Goal: Find specific page/section: Find specific page/section

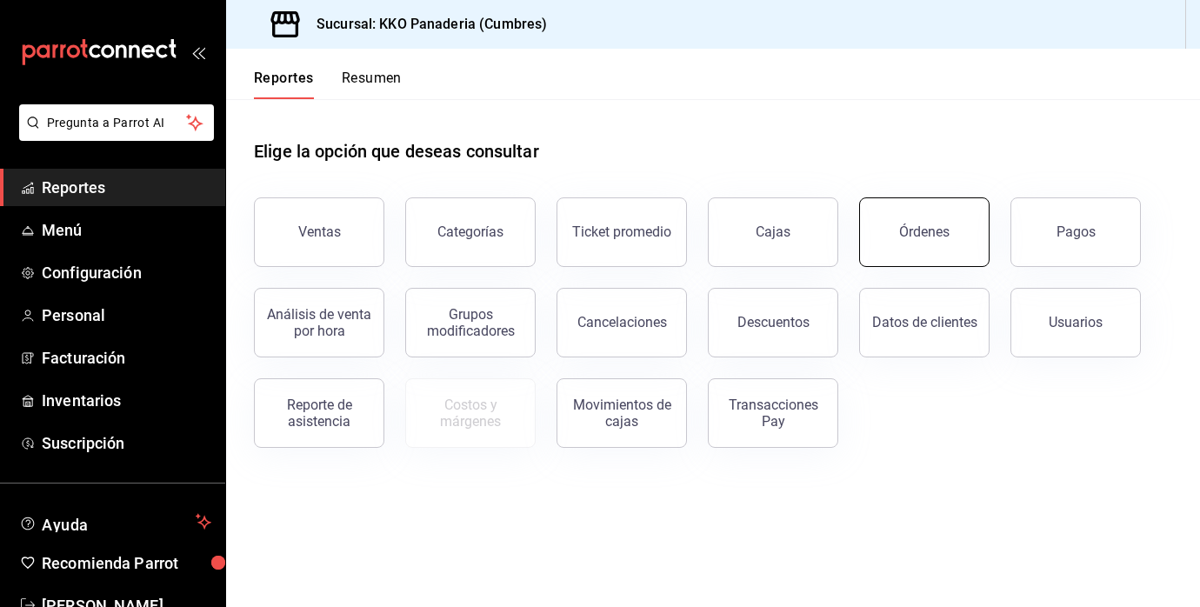
click at [923, 250] on button "Órdenes" at bounding box center [924, 232] width 130 height 70
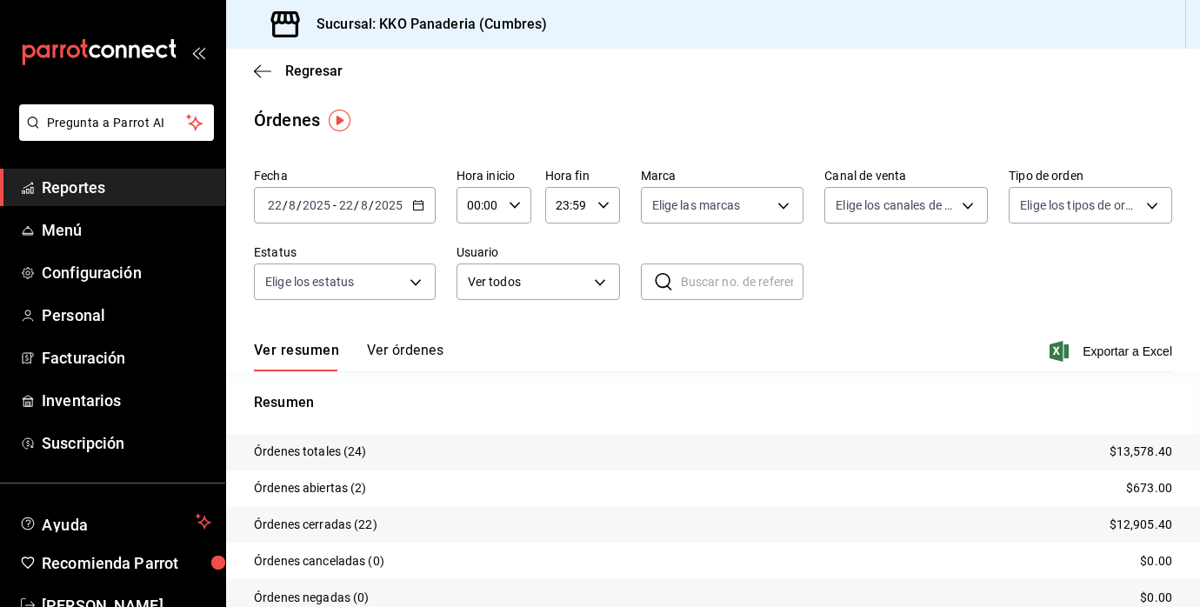
click at [50, 183] on span "Reportes" at bounding box center [127, 187] width 170 height 23
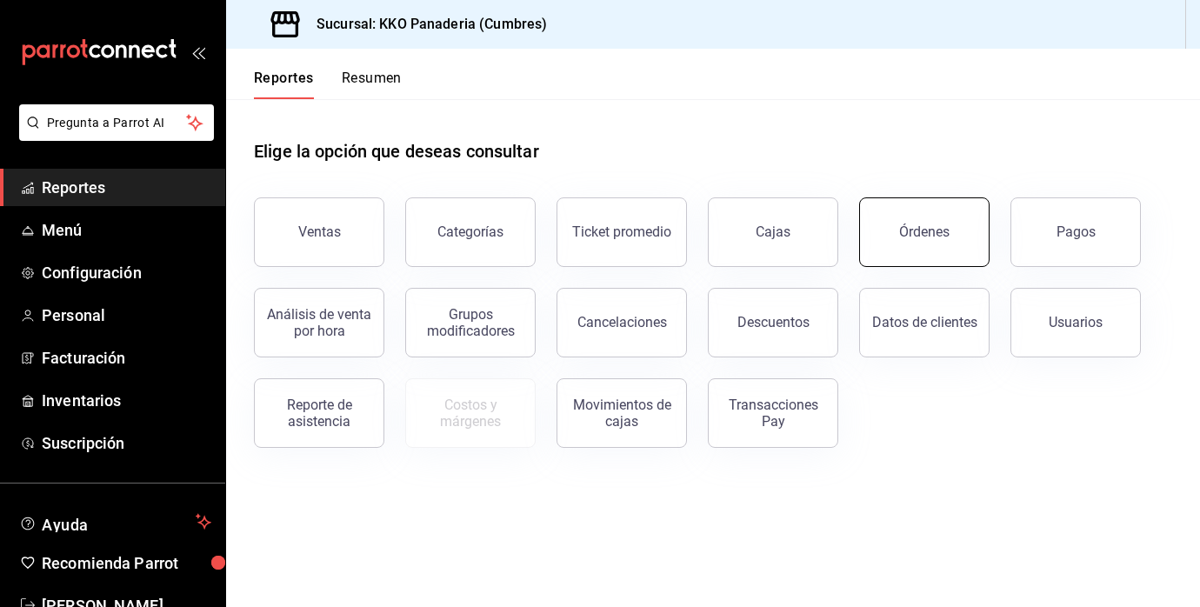
click at [942, 251] on button "Órdenes" at bounding box center [924, 232] width 130 height 70
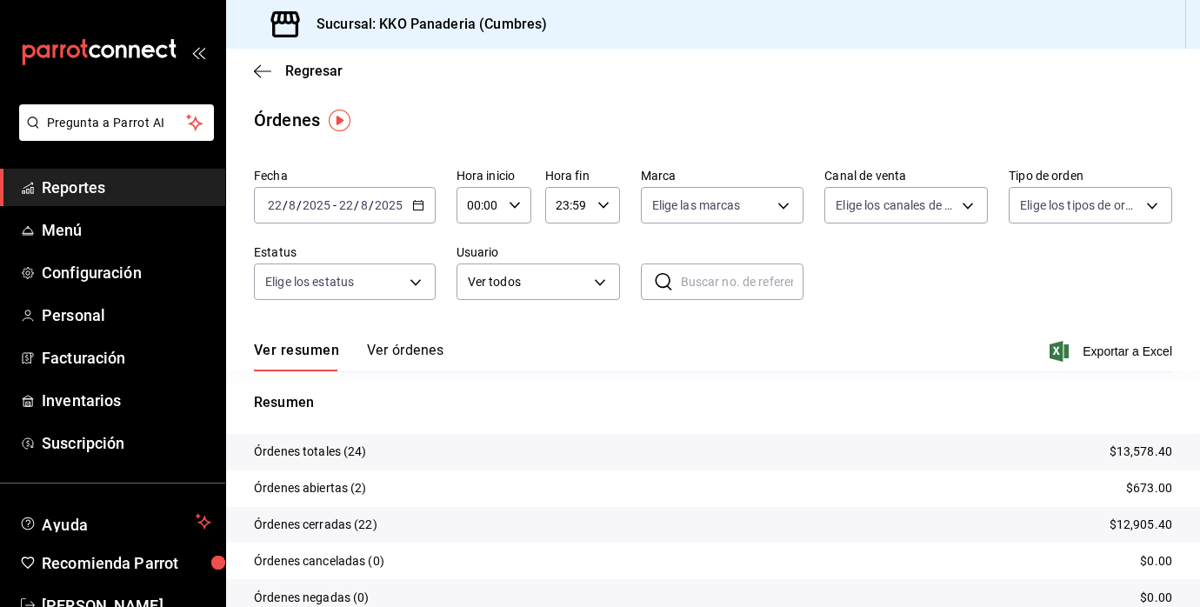
click at [414, 363] on button "Ver órdenes" at bounding box center [405, 357] width 77 height 30
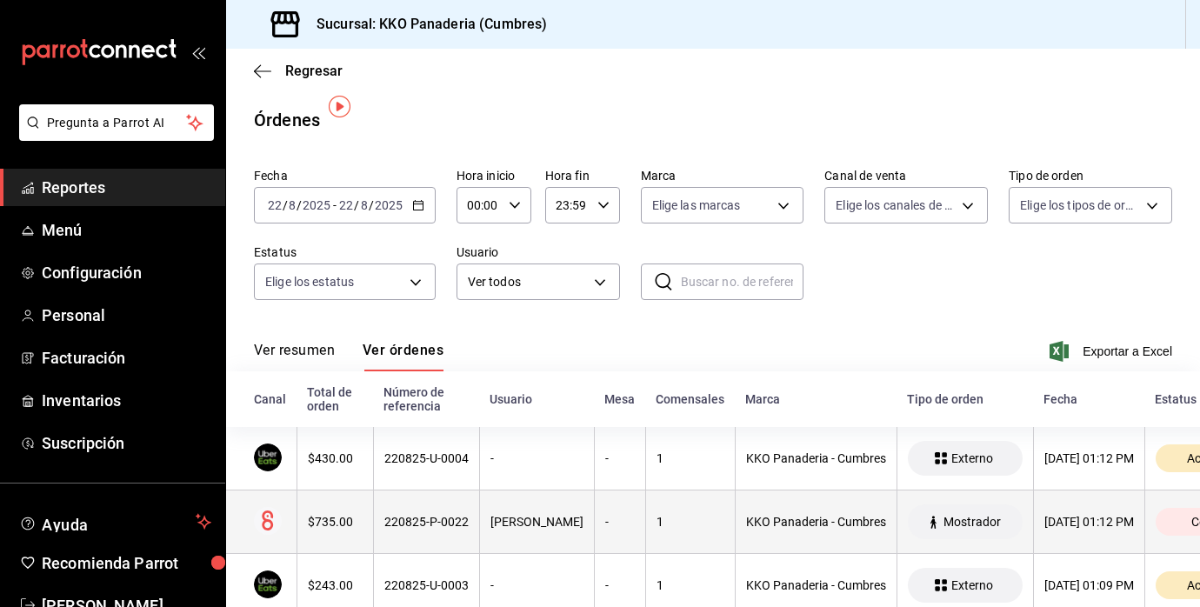
scroll to position [57, 0]
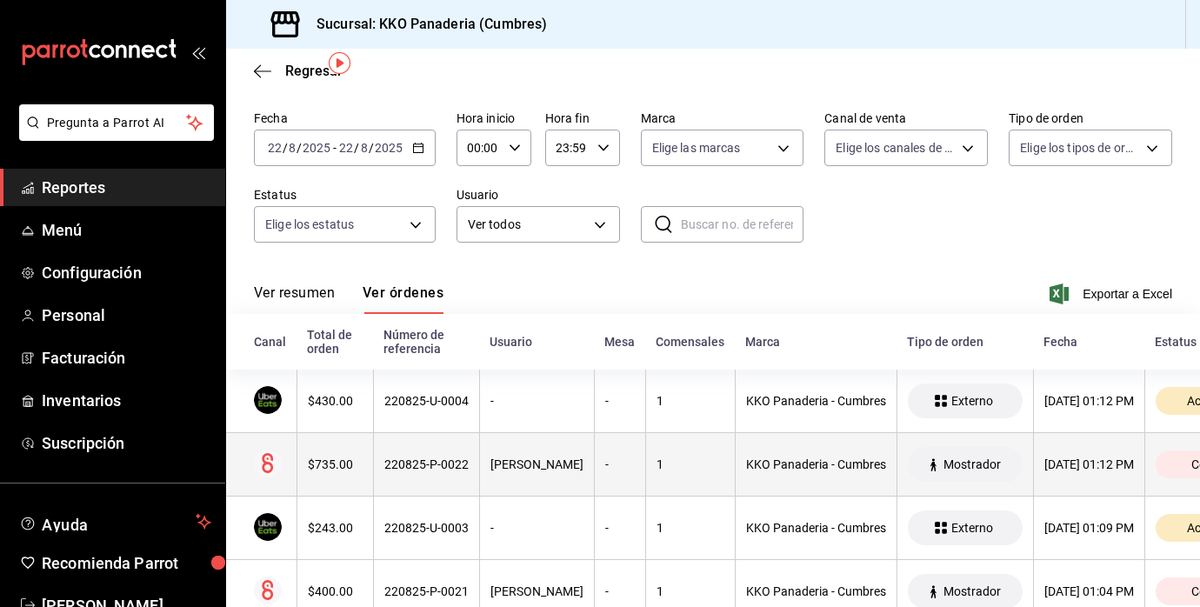
click at [331, 479] on th "$735.00" at bounding box center [335, 464] width 77 height 63
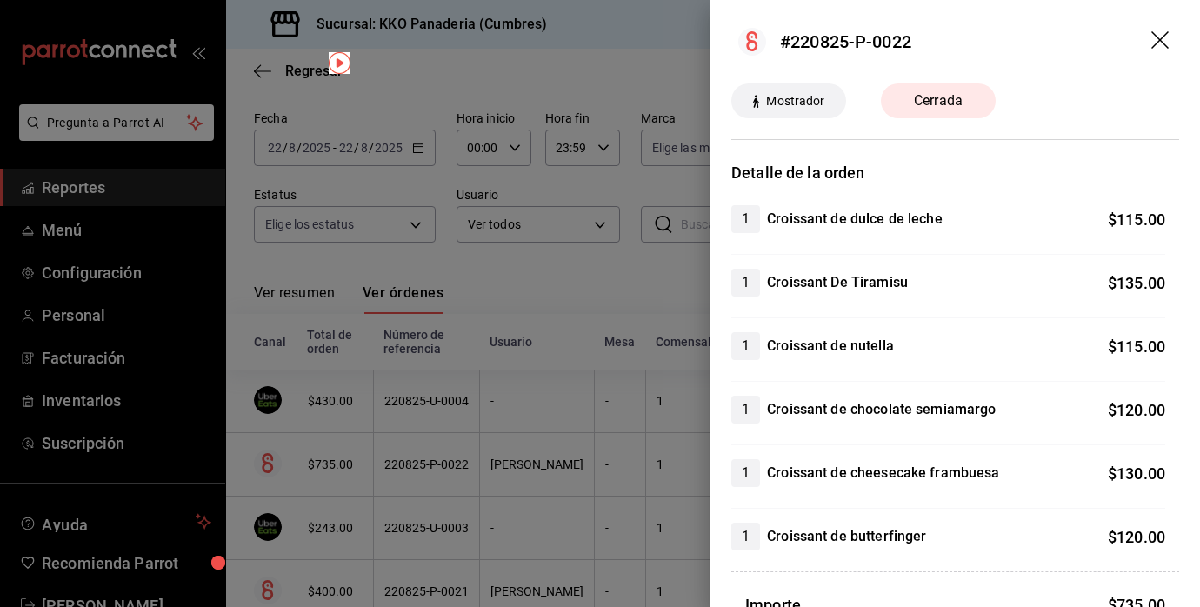
click at [517, 517] on div at bounding box center [600, 303] width 1200 height 607
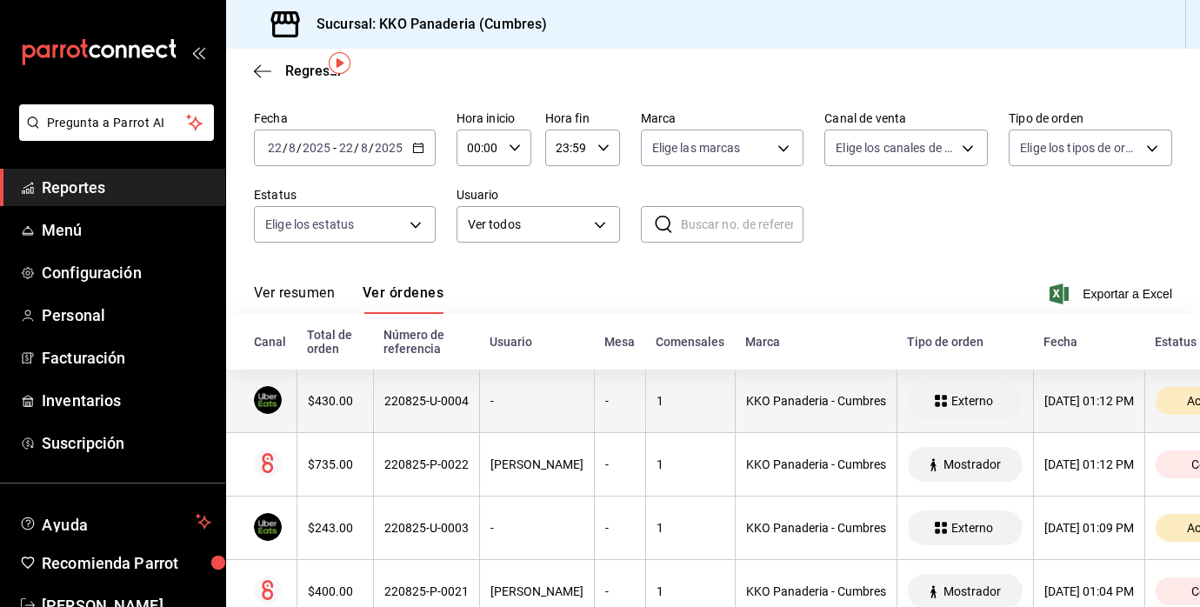
click at [342, 395] on div "$430.00" at bounding box center [335, 401] width 55 height 14
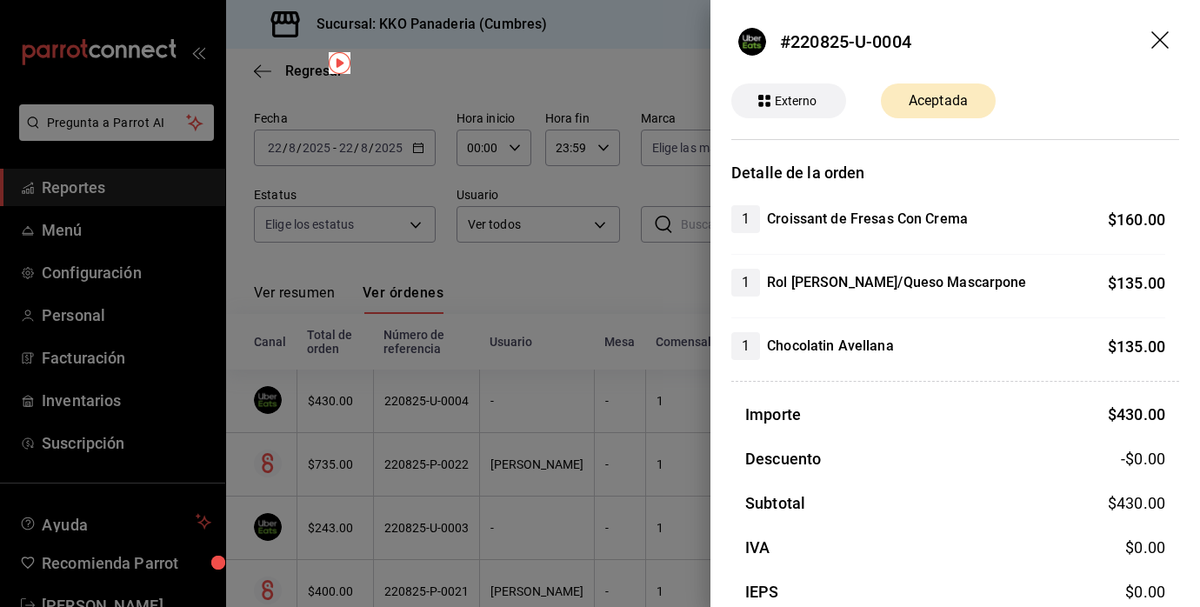
click at [584, 358] on div at bounding box center [600, 303] width 1200 height 607
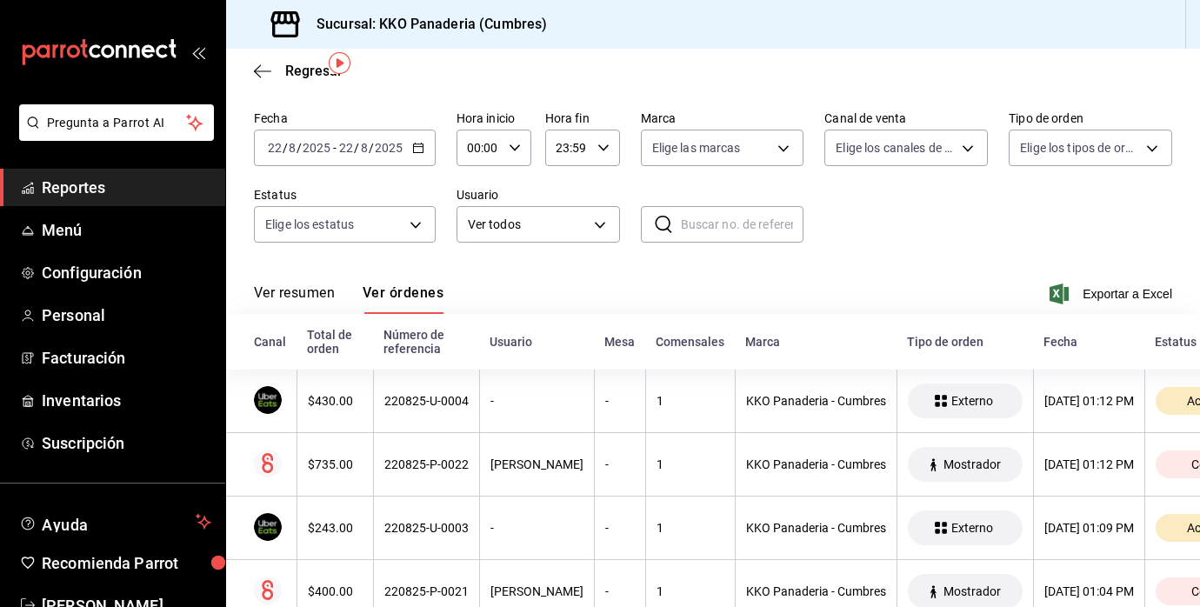
click at [103, 197] on span "Reportes" at bounding box center [127, 187] width 170 height 23
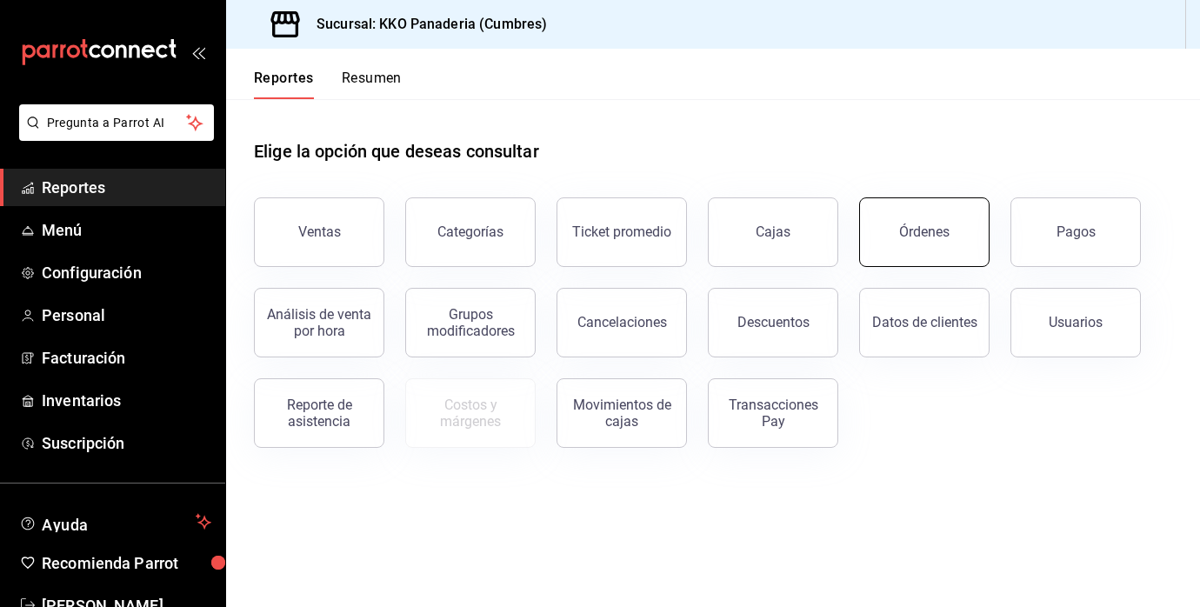
click at [963, 207] on button "Órdenes" at bounding box center [924, 232] width 130 height 70
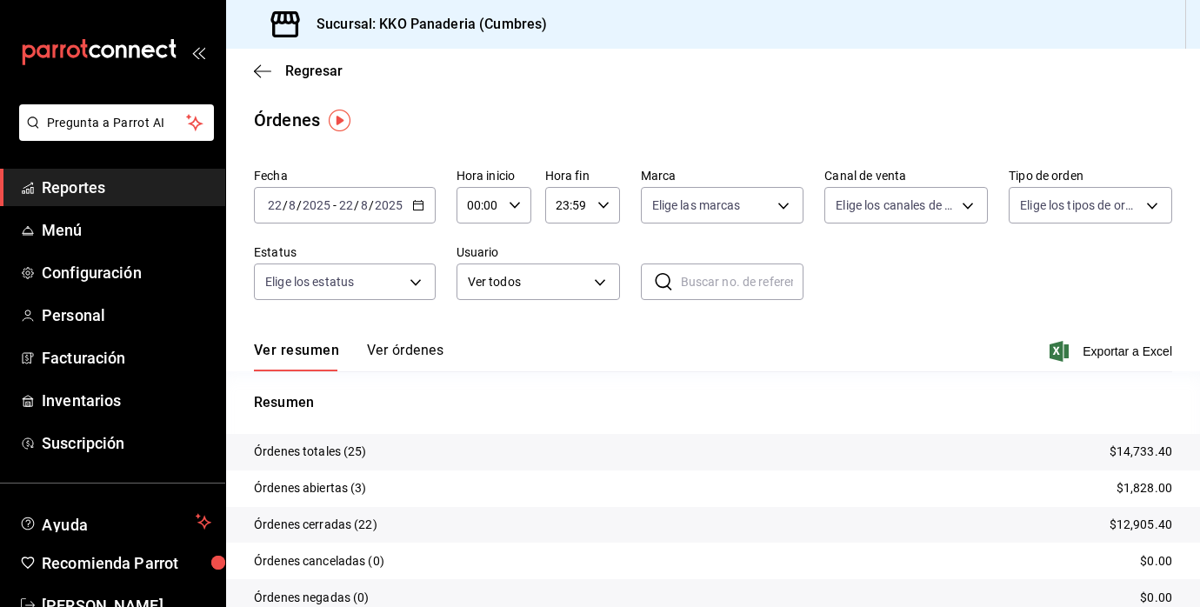
click at [417, 342] on button "Ver órdenes" at bounding box center [405, 357] width 77 height 30
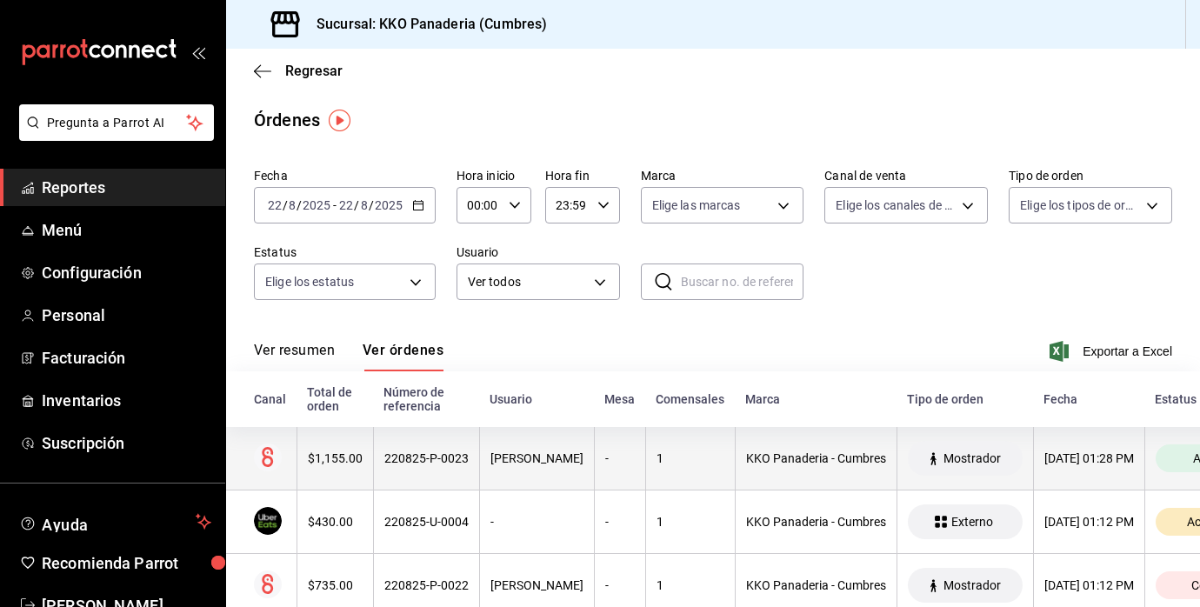
click at [335, 451] on th "$1,155.00" at bounding box center [335, 458] width 77 height 63
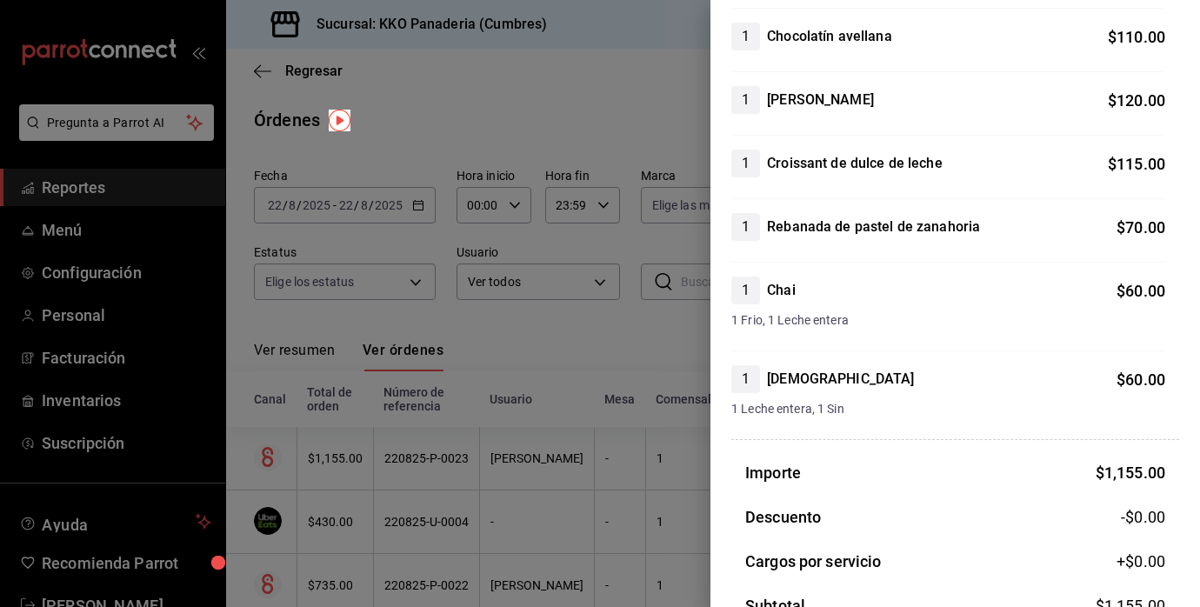
scroll to position [577, 0]
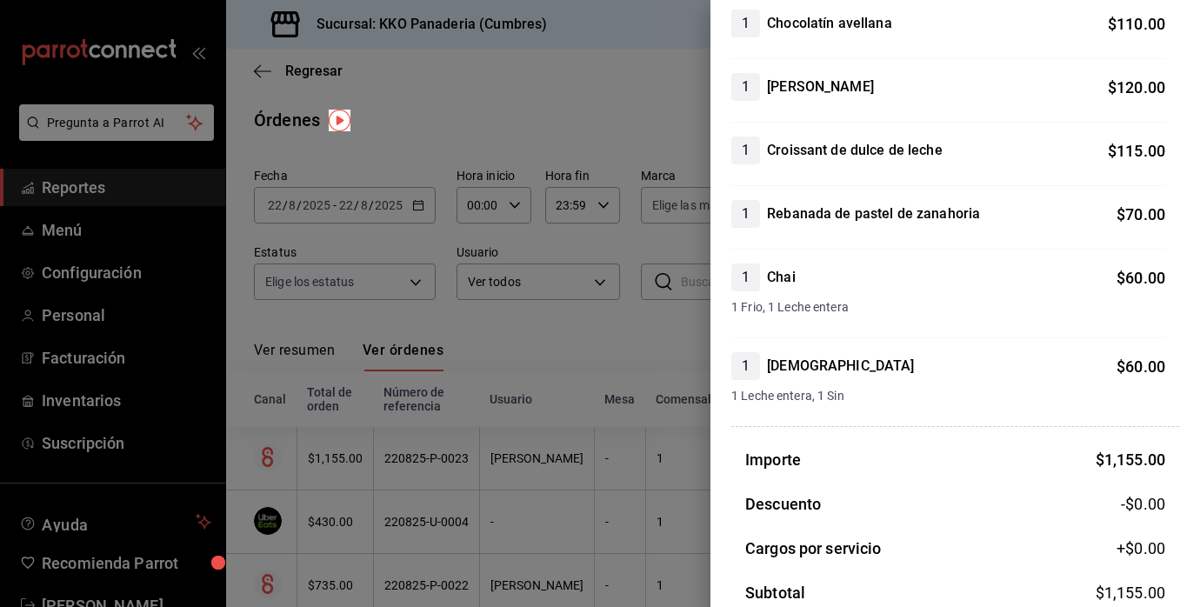
click at [590, 323] on div at bounding box center [600, 303] width 1200 height 607
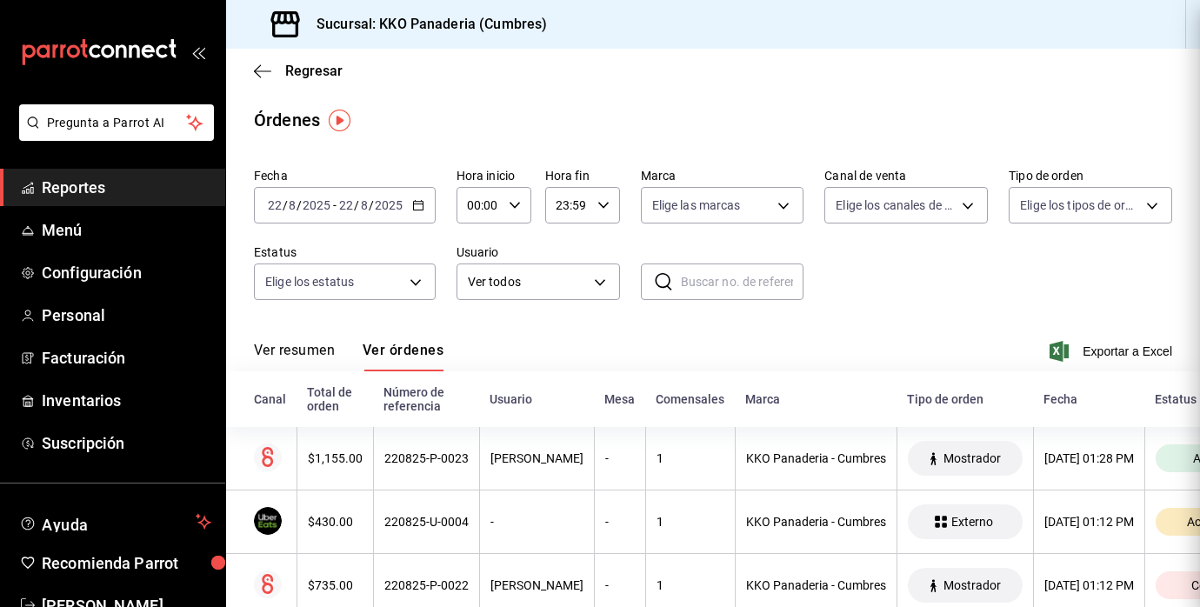
scroll to position [0, 0]
click at [94, 192] on span "Reportes" at bounding box center [127, 187] width 170 height 23
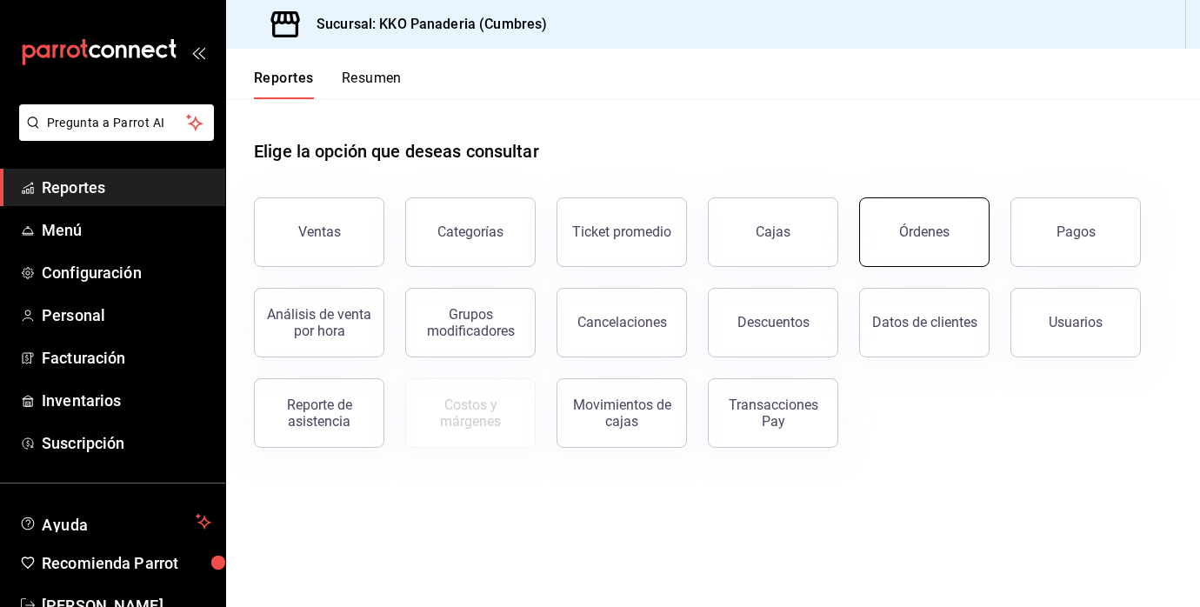
click at [936, 230] on div "Órdenes" at bounding box center [924, 231] width 50 height 17
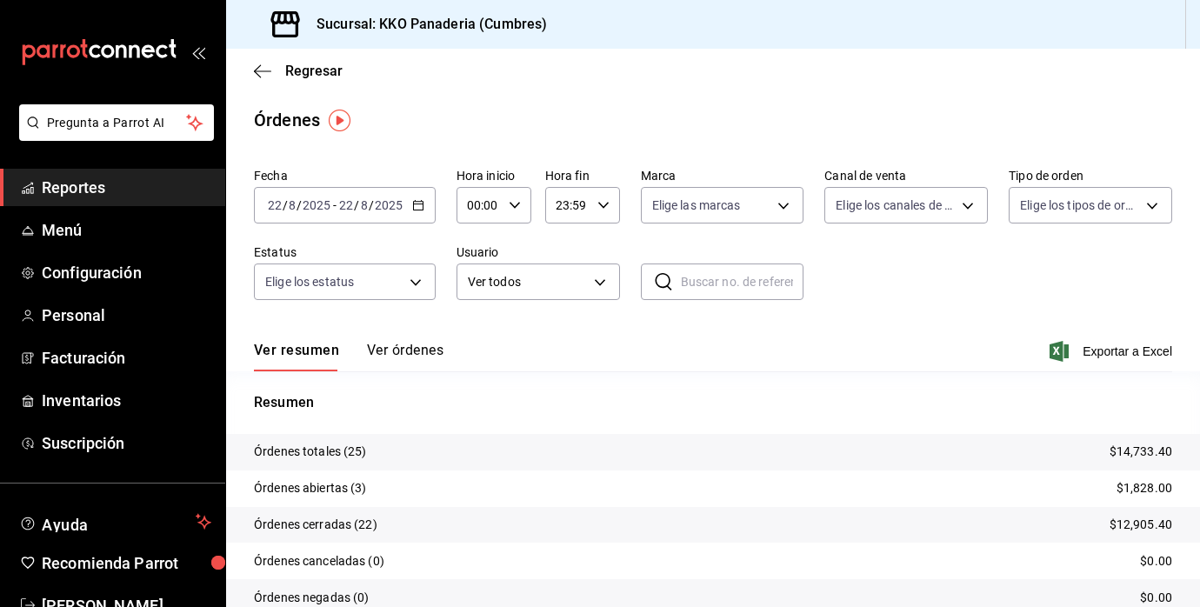
click at [87, 190] on span "Reportes" at bounding box center [127, 187] width 170 height 23
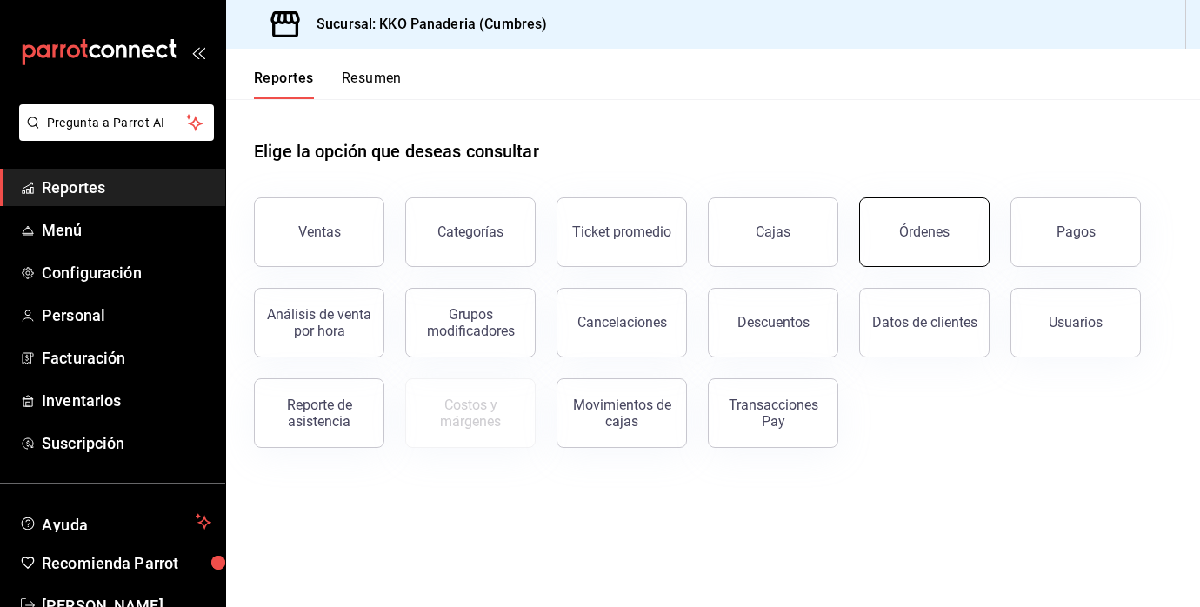
click at [932, 224] on div "Órdenes" at bounding box center [924, 231] width 50 height 17
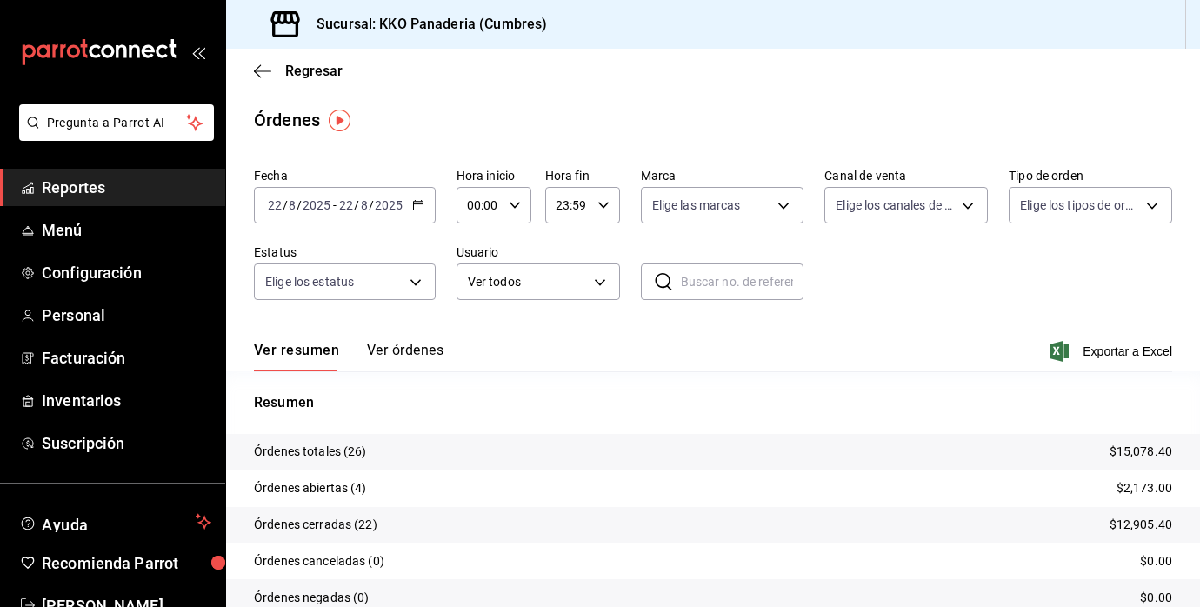
click at [101, 190] on span "Reportes" at bounding box center [127, 187] width 170 height 23
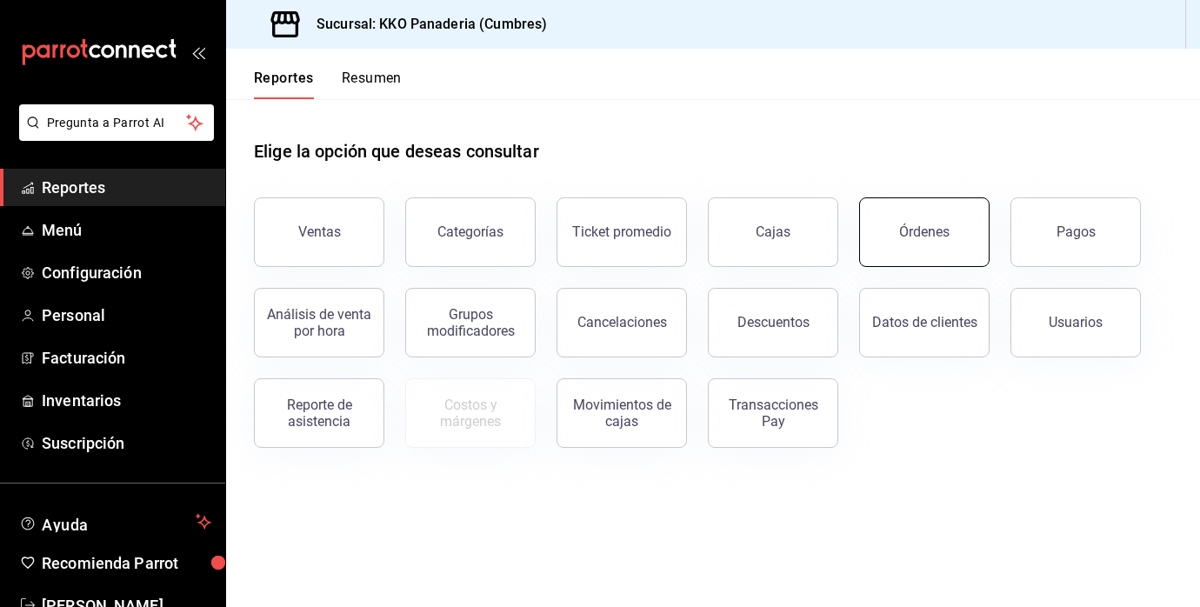
click at [905, 221] on button "Órdenes" at bounding box center [924, 232] width 130 height 70
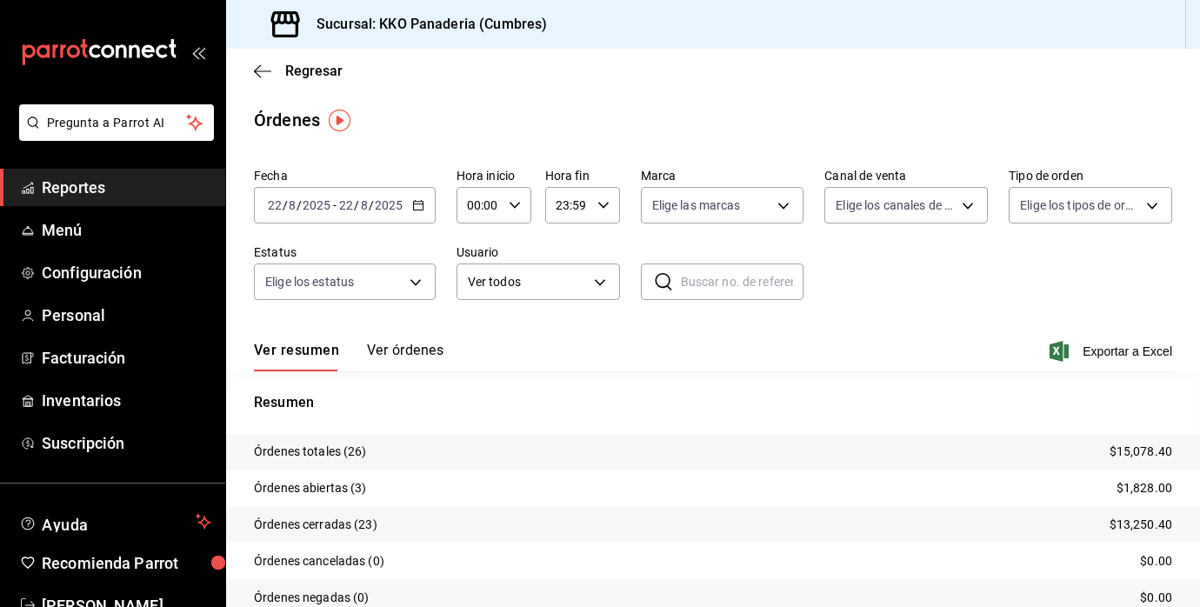
click at [100, 188] on span "Reportes" at bounding box center [127, 187] width 170 height 23
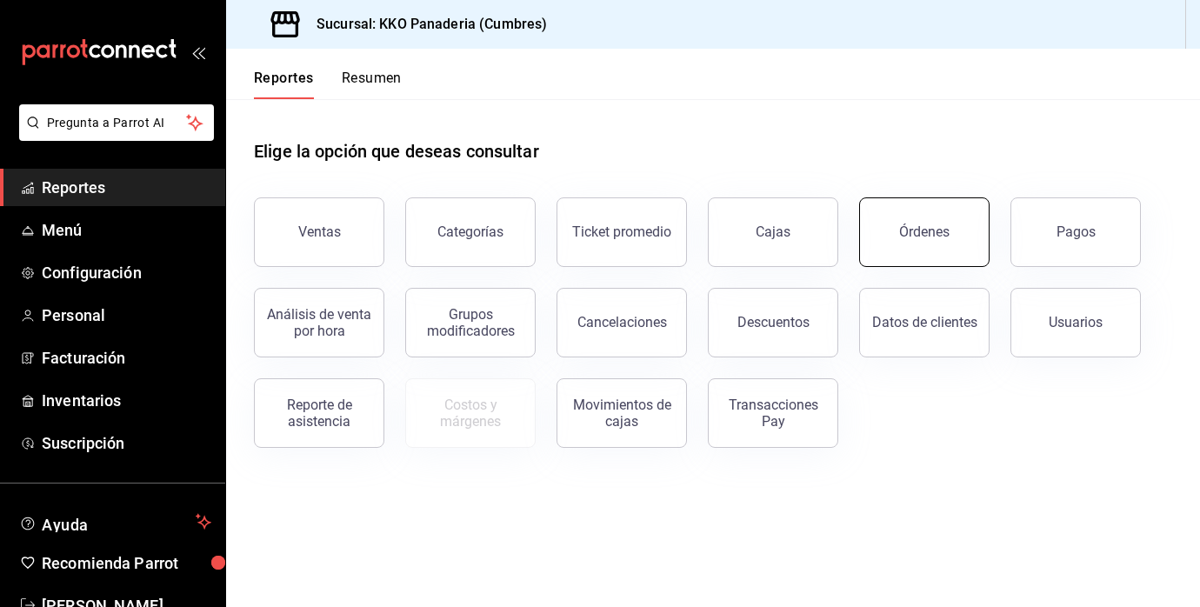
click at [953, 249] on button "Órdenes" at bounding box center [924, 232] width 130 height 70
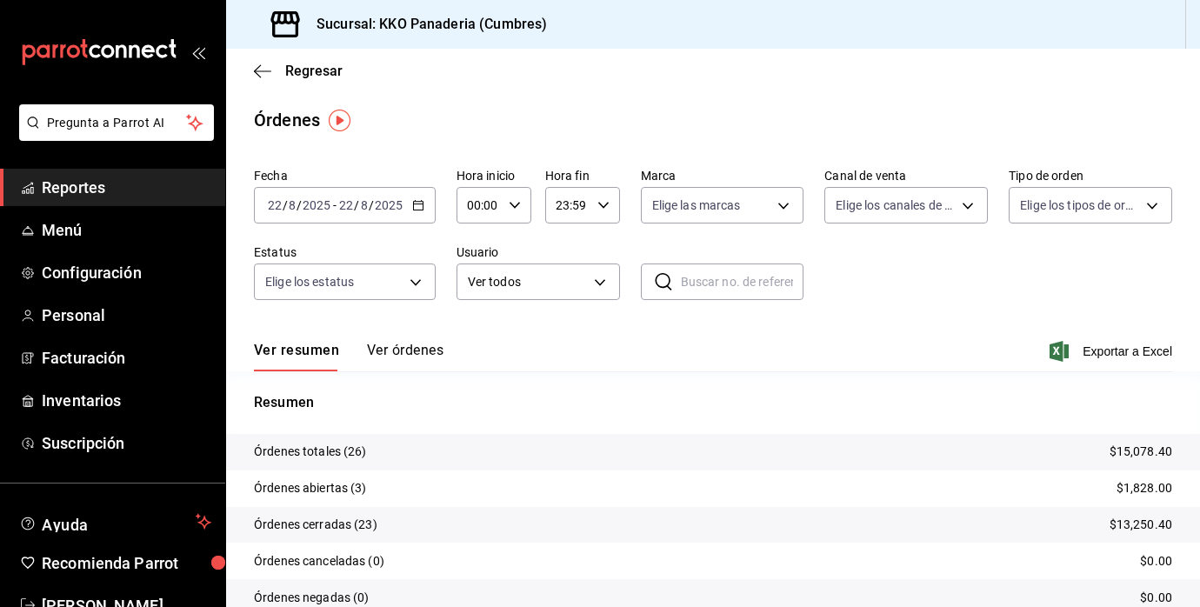
click at [87, 181] on span "Reportes" at bounding box center [127, 187] width 170 height 23
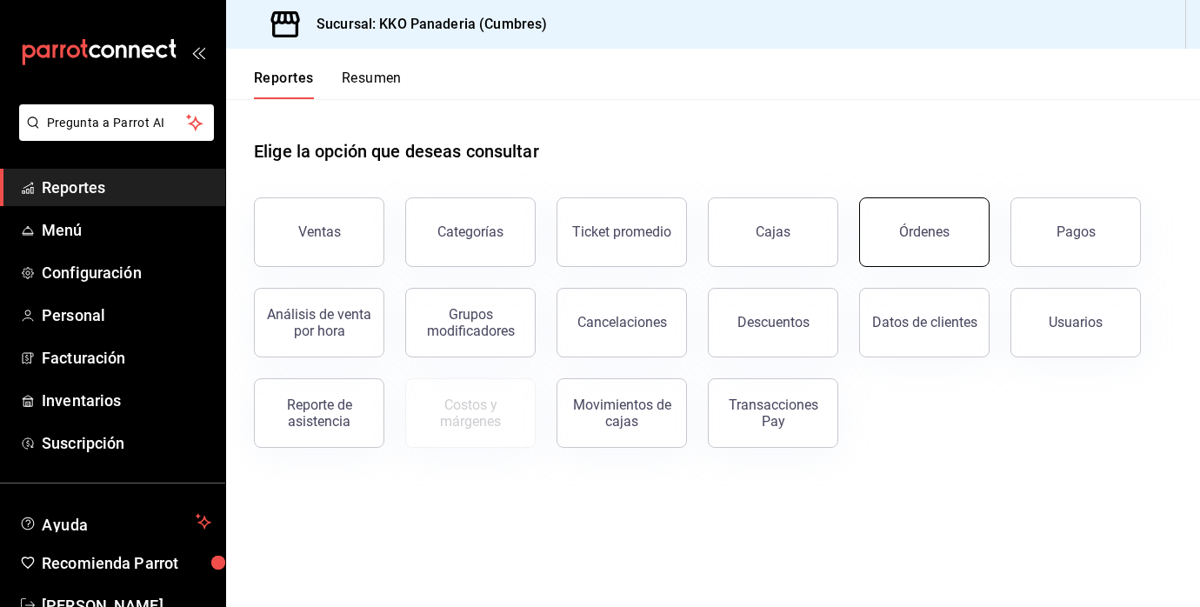
click at [943, 226] on div "Órdenes" at bounding box center [924, 231] width 50 height 17
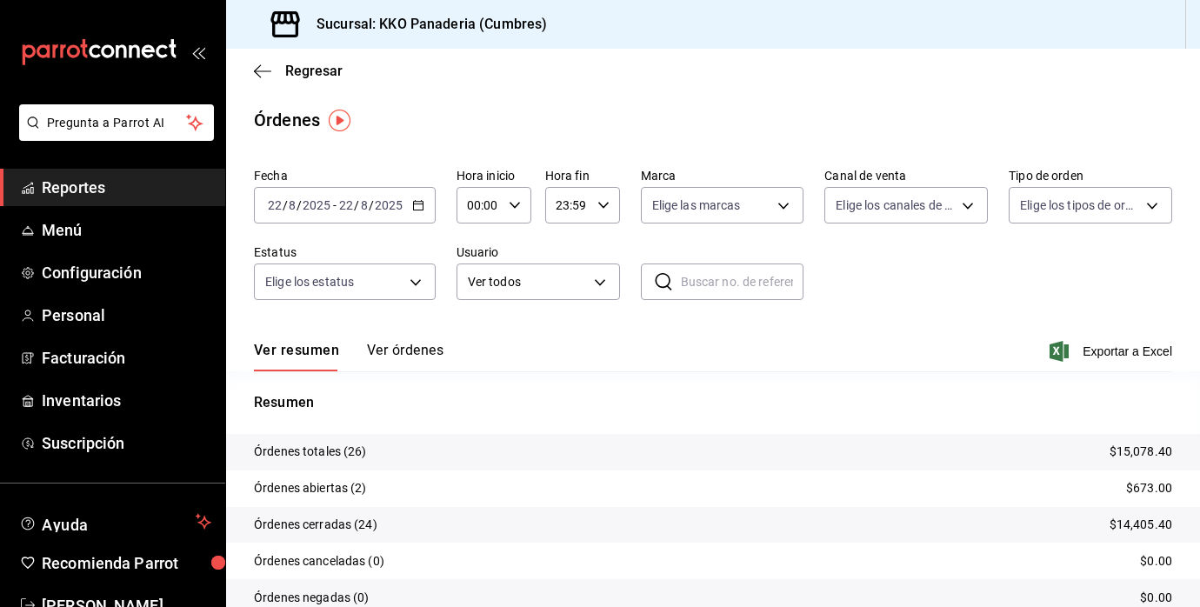
click at [74, 186] on span "Reportes" at bounding box center [127, 187] width 170 height 23
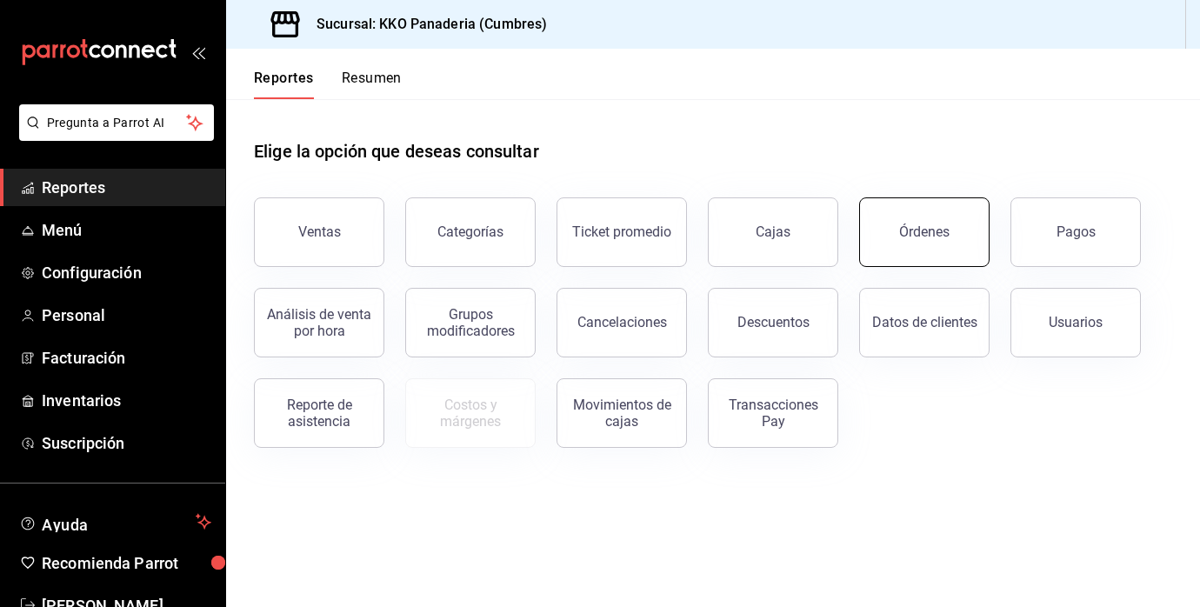
click at [910, 232] on div "Órdenes" at bounding box center [924, 231] width 50 height 17
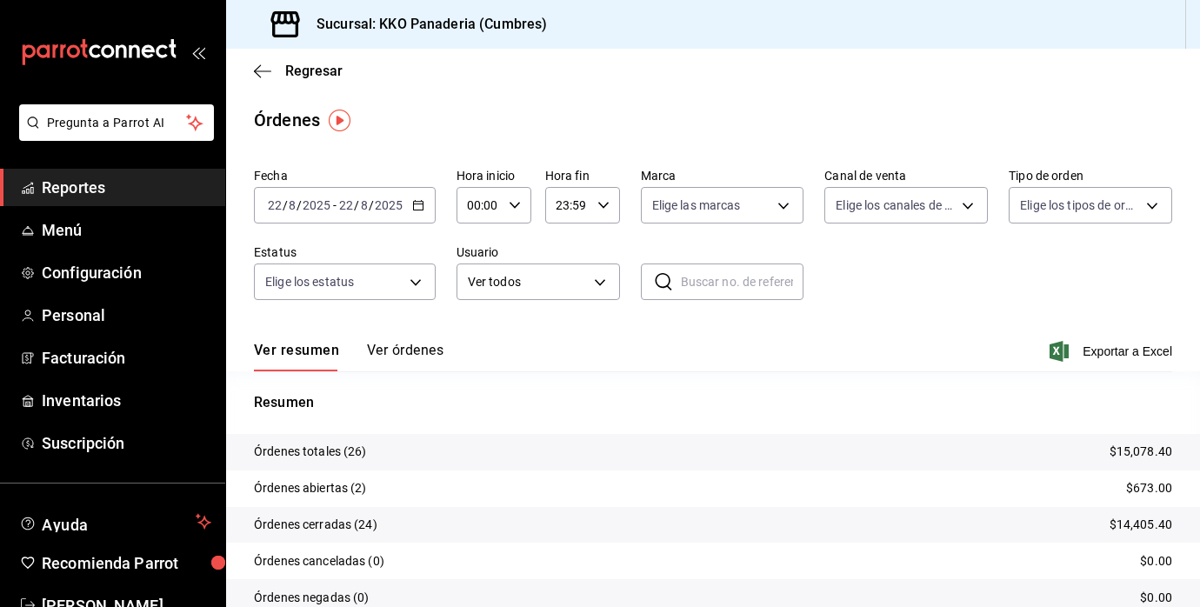
click at [81, 182] on span "Reportes" at bounding box center [127, 187] width 170 height 23
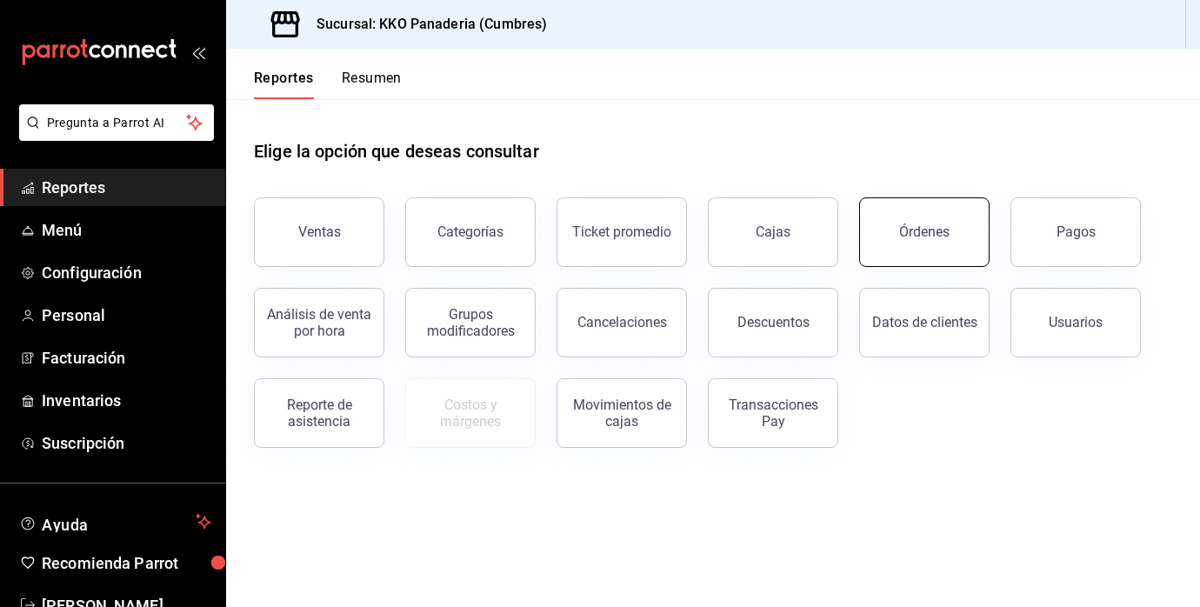
click at [933, 223] on button "Órdenes" at bounding box center [924, 232] width 130 height 70
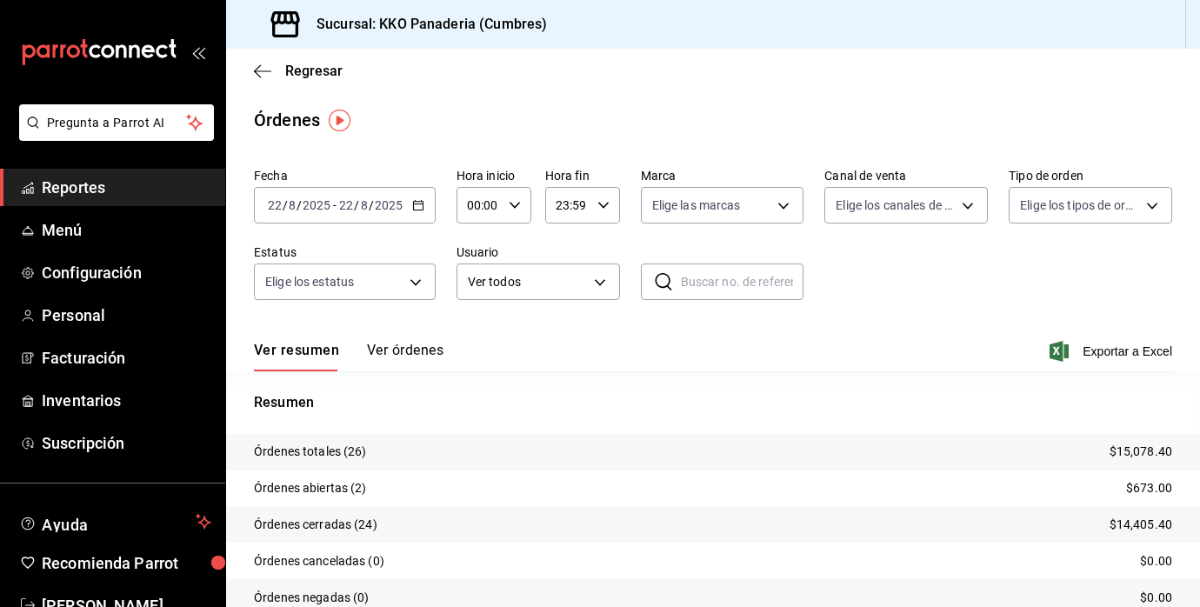
click at [47, 182] on span "Reportes" at bounding box center [127, 187] width 170 height 23
